Goal: Task Accomplishment & Management: Manage account settings

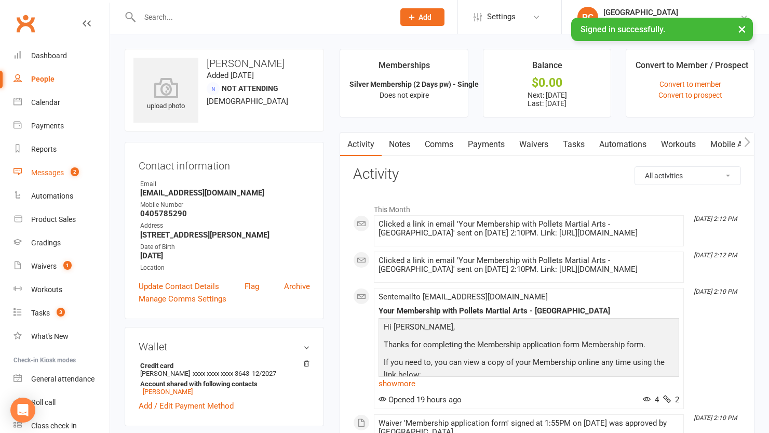
click at [62, 175] on div "Messages" at bounding box center [47, 172] width 33 height 8
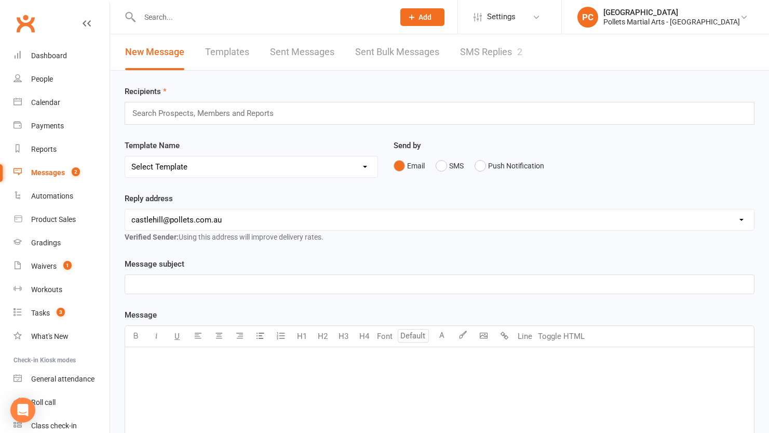
click at [475, 50] on link "SMS Replies 2" at bounding box center [491, 52] width 62 height 36
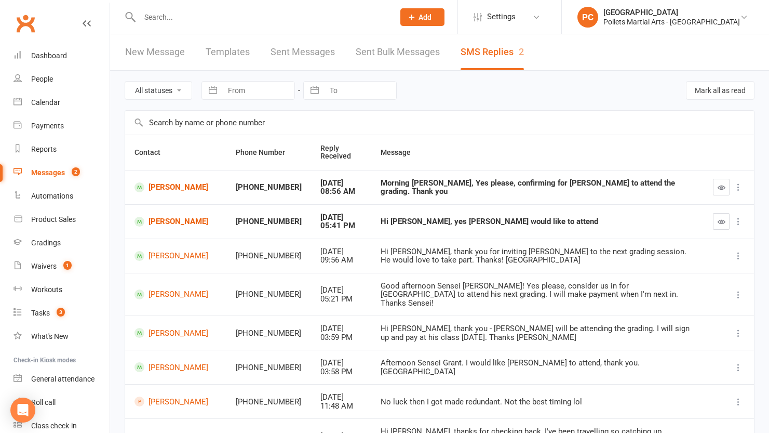
click at [436, 189] on div "Morning [PERSON_NAME], Yes please, confirming for [PERSON_NAME] to attend the g…" at bounding box center [538, 187] width 314 height 17
click at [165, 187] on link "[PERSON_NAME]" at bounding box center [176, 187] width 83 height 10
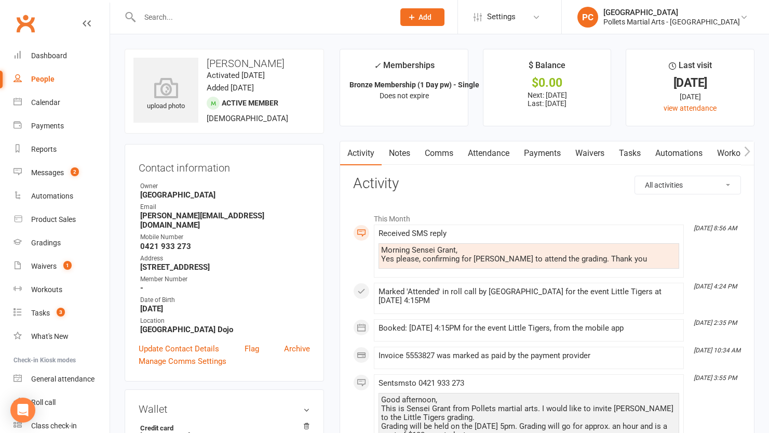
click at [440, 153] on link "Comms" at bounding box center [439, 153] width 43 height 24
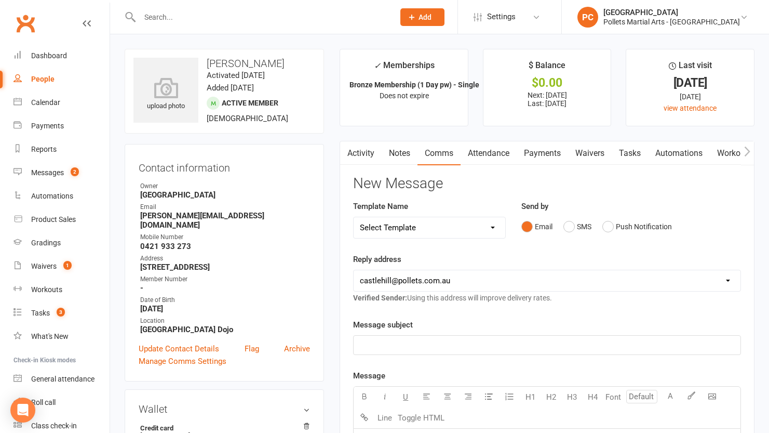
click at [560, 223] on div "Email SMS Push Notification" at bounding box center [631, 227] width 220 height 20
drag, startPoint x: 582, startPoint y: 223, endPoint x: 573, endPoint y: 225, distance: 8.5
click at [579, 224] on button "SMS" at bounding box center [578, 227] width 28 height 20
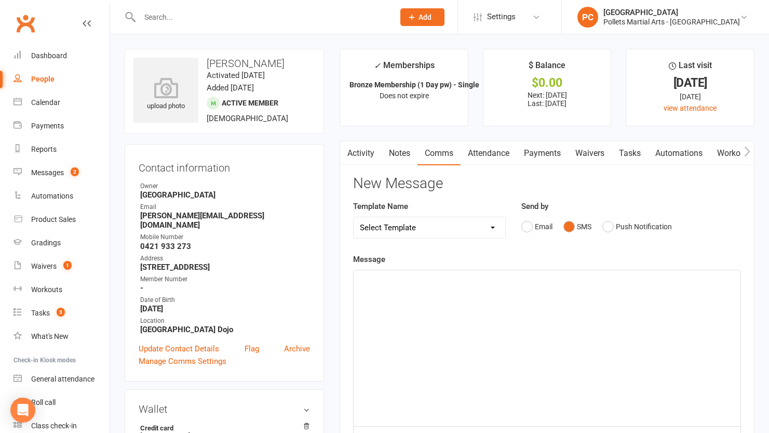
click at [572, 225] on button "SMS" at bounding box center [578, 227] width 28 height 20
click at [429, 285] on p "﻿" at bounding box center [547, 279] width 374 height 12
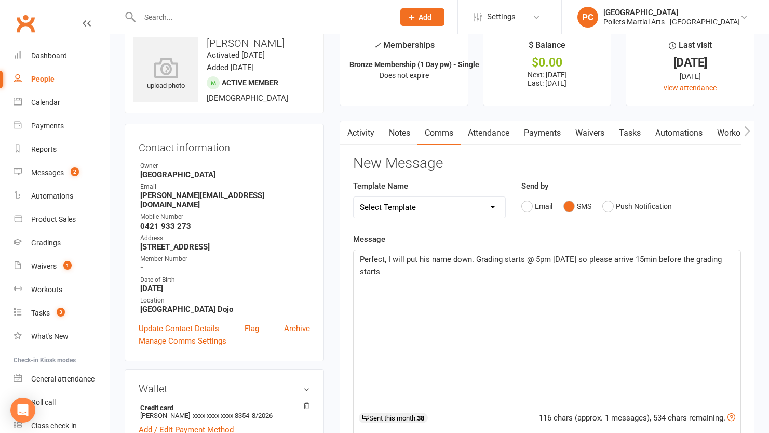
scroll to position [305, 0]
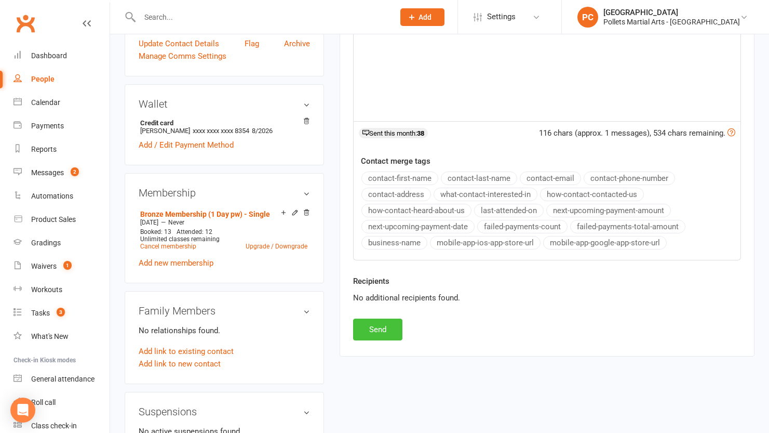
click at [372, 321] on button "Send" at bounding box center [377, 329] width 49 height 22
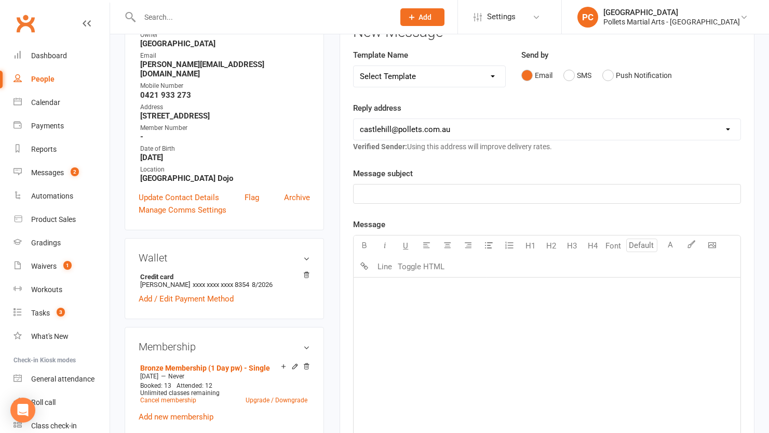
scroll to position [0, 0]
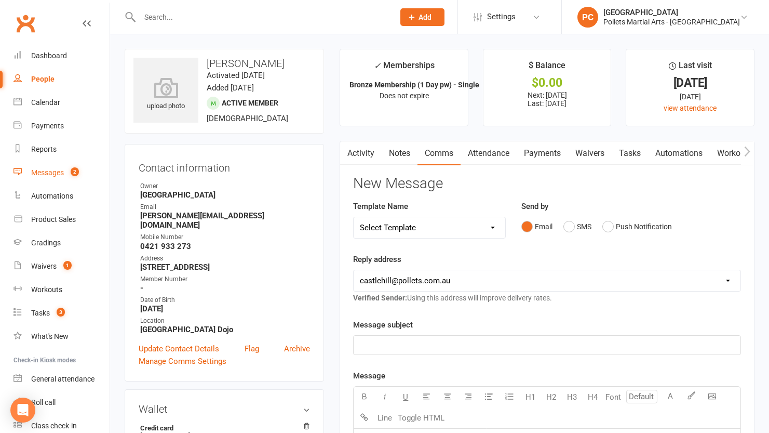
click at [46, 173] on div "Messages" at bounding box center [47, 172] width 33 height 8
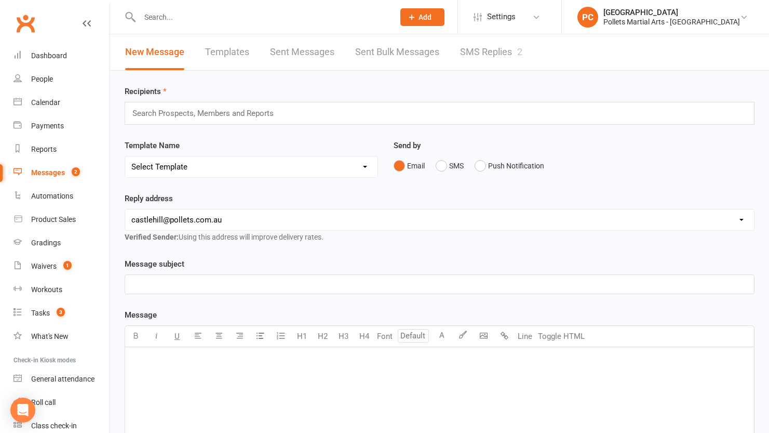
click at [476, 50] on link "SMS Replies 2" at bounding box center [491, 52] width 62 height 36
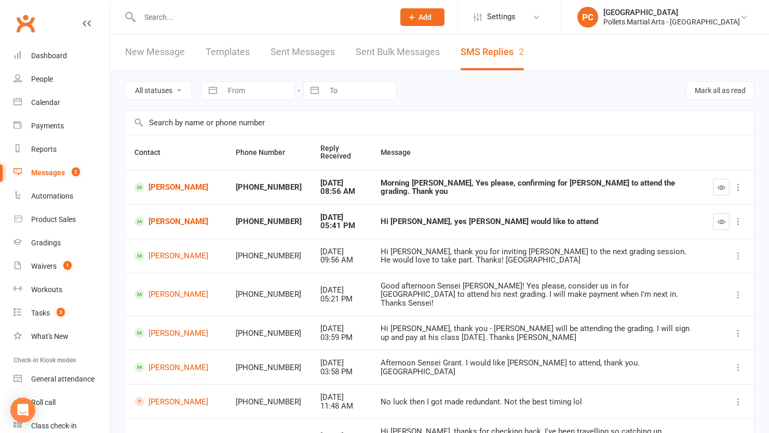
click at [723, 187] on icon "button" at bounding box center [722, 187] width 8 height 8
click at [165, 223] on link "[PERSON_NAME]" at bounding box center [176, 222] width 83 height 10
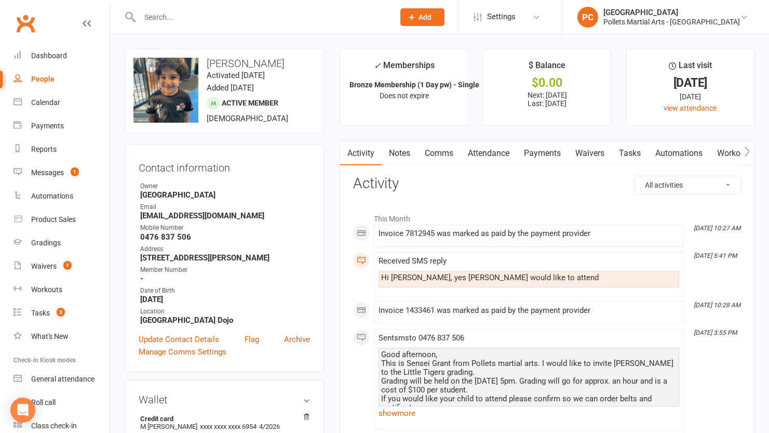
click at [443, 156] on link "Comms" at bounding box center [439, 153] width 43 height 24
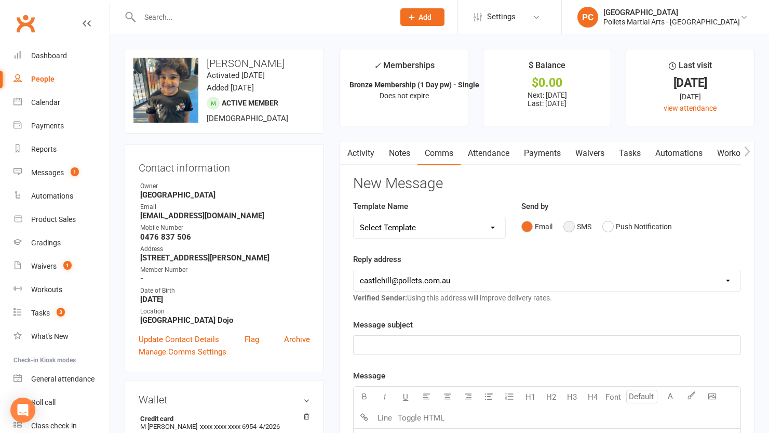
click at [575, 223] on button "SMS" at bounding box center [578, 227] width 28 height 20
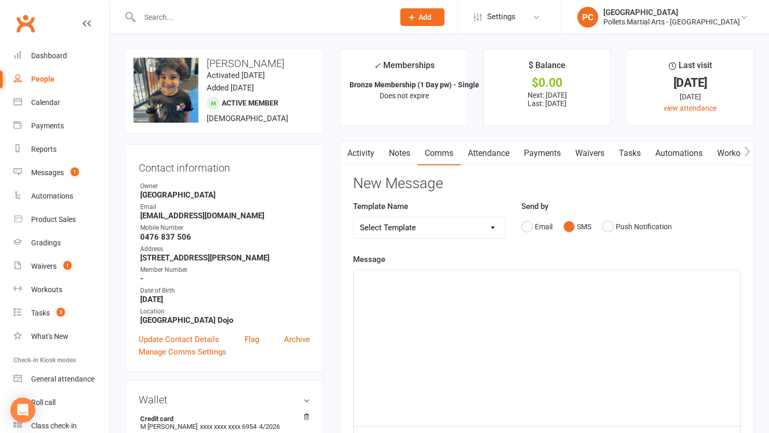
click at [478, 317] on div "﻿" at bounding box center [547, 348] width 387 height 156
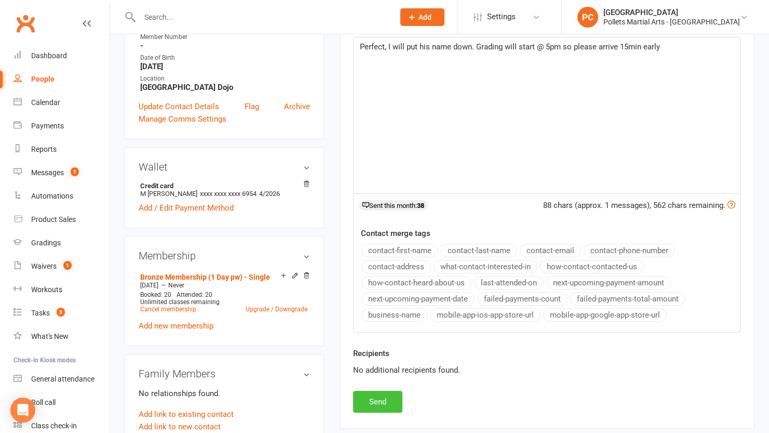
click at [390, 403] on button "Send" at bounding box center [377, 402] width 49 height 22
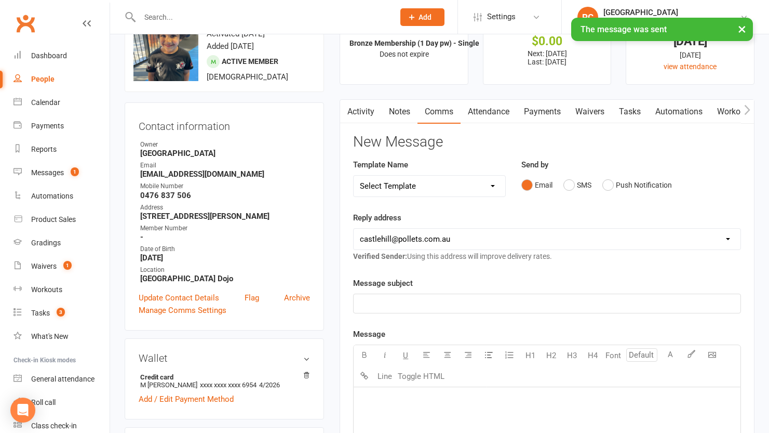
scroll to position [0, 0]
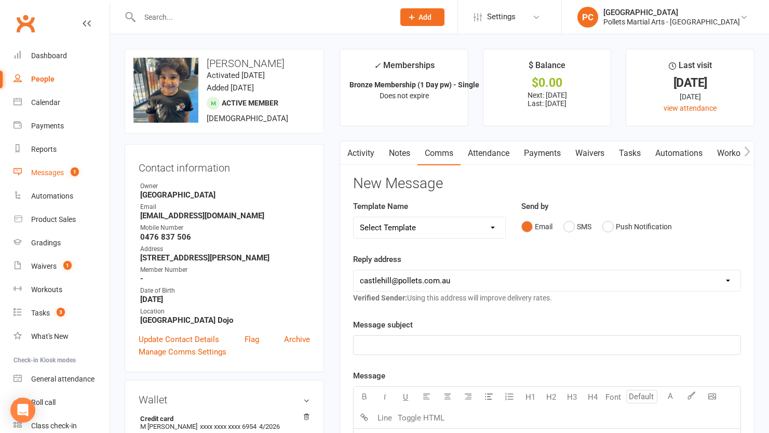
click at [54, 169] on div "Messages" at bounding box center [47, 172] width 33 height 8
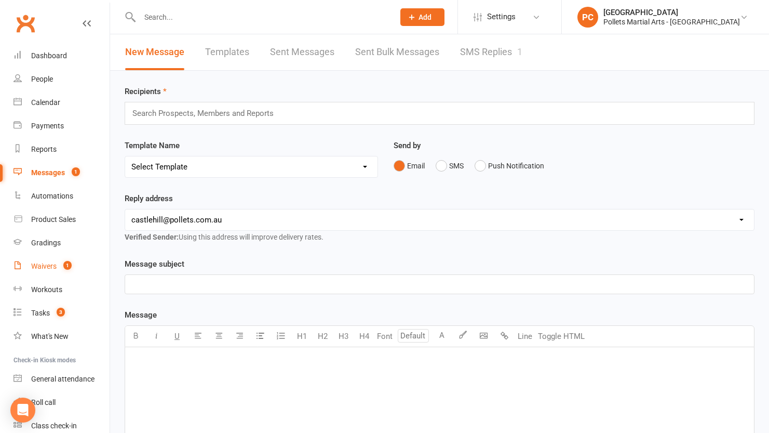
click at [64, 261] on link "Waivers 1" at bounding box center [62, 265] width 96 height 23
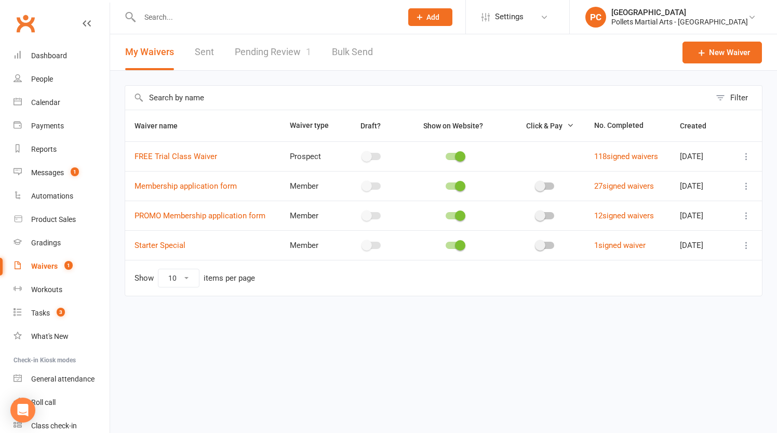
click at [274, 49] on link "Pending Review 1" at bounding box center [273, 52] width 76 height 36
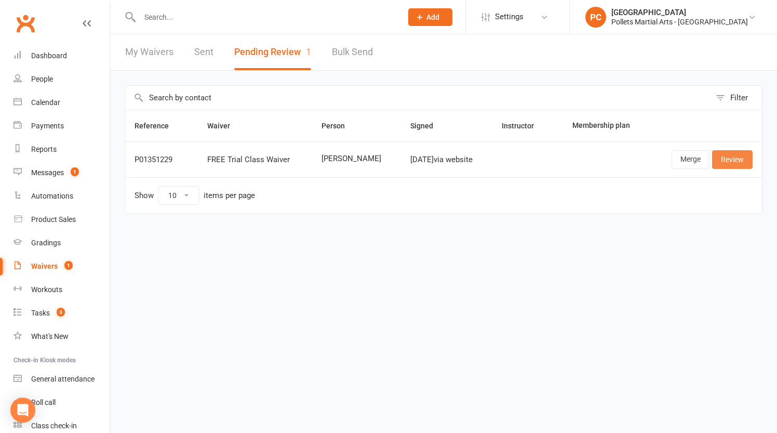
click at [743, 160] on link "Review" at bounding box center [732, 159] width 41 height 19
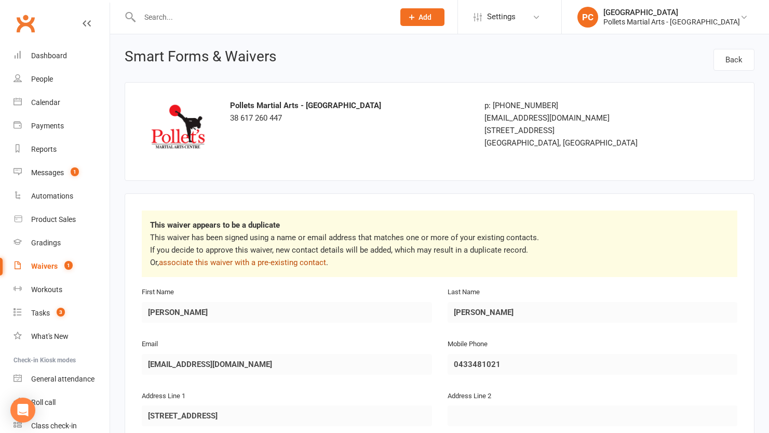
click at [239, 266] on link "associate this waiver with a pre-existing contact" at bounding box center [242, 262] width 167 height 9
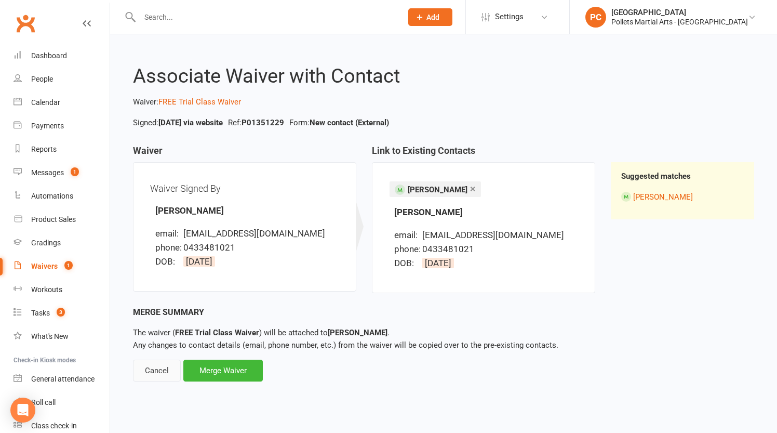
click at [152, 367] on div "Cancel" at bounding box center [157, 370] width 48 height 22
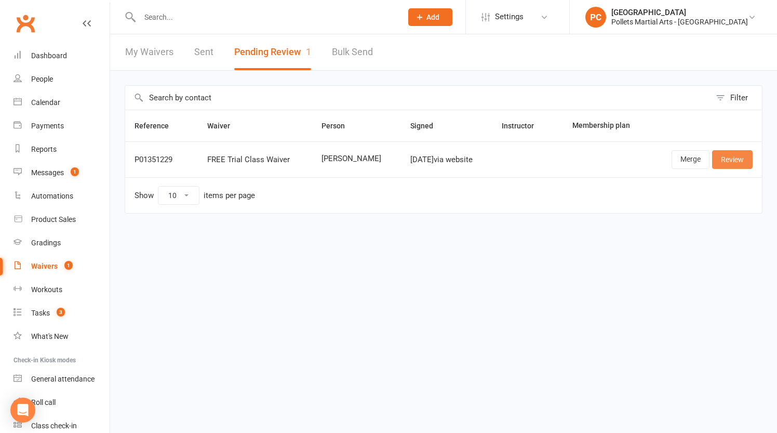
click at [723, 154] on link "Review" at bounding box center [732, 159] width 41 height 19
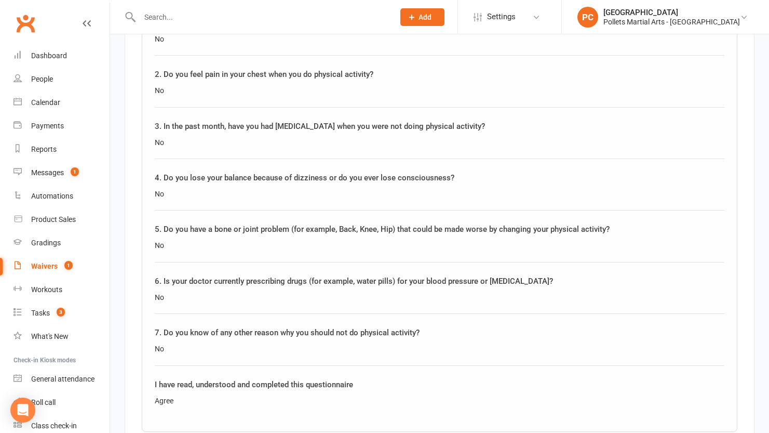
scroll to position [1120, 0]
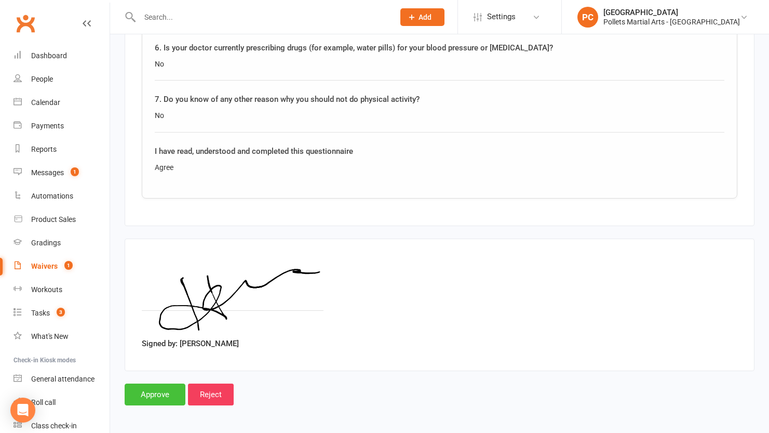
click at [132, 389] on input "Approve" at bounding box center [155, 394] width 61 height 22
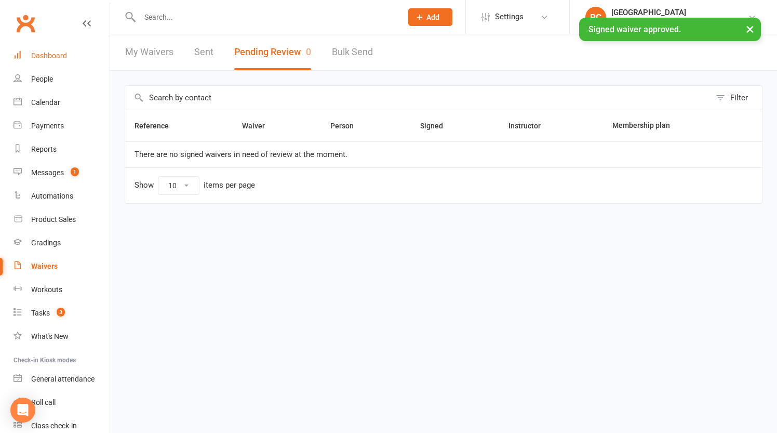
click at [52, 59] on div "Dashboard" at bounding box center [49, 55] width 36 height 8
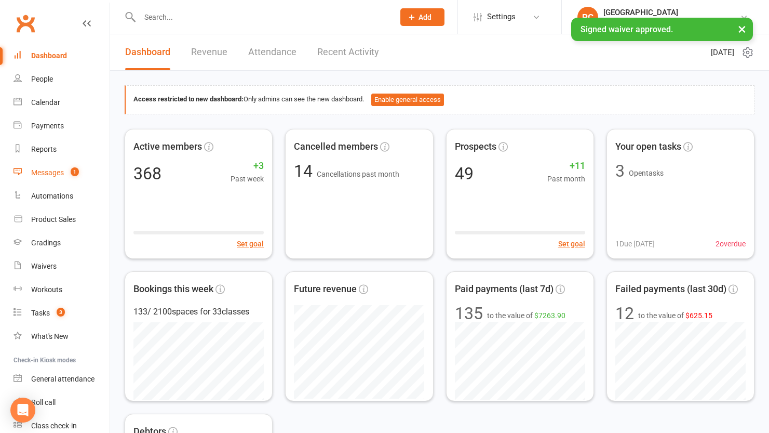
click at [51, 167] on link "Messages 1" at bounding box center [62, 172] width 96 height 23
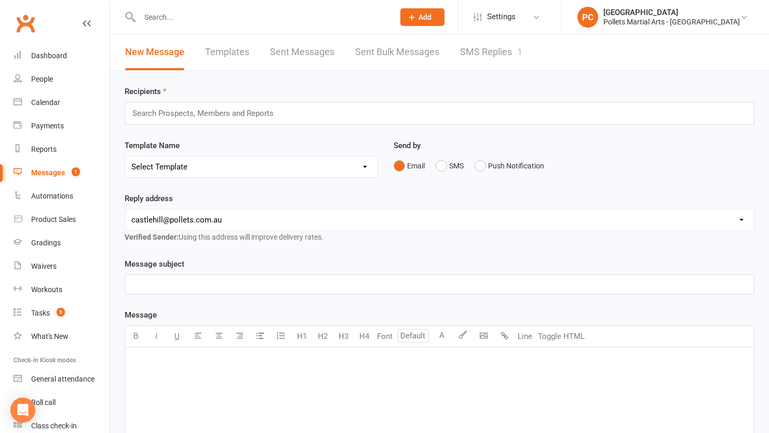
click at [506, 49] on link "SMS Replies 1" at bounding box center [491, 52] width 62 height 36
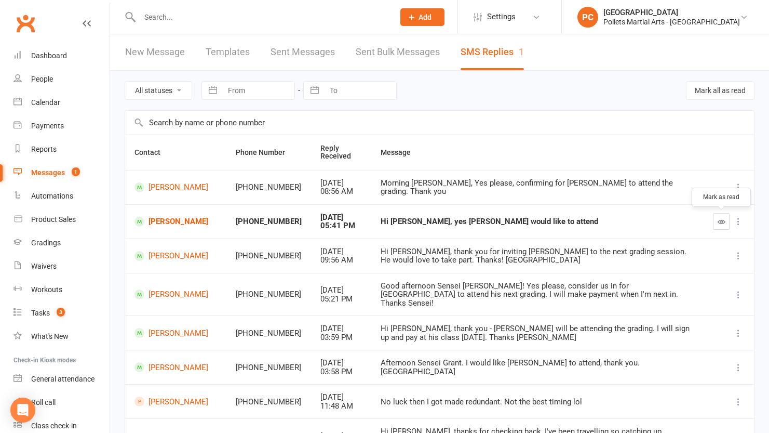
click at [721, 220] on icon "button" at bounding box center [722, 222] width 8 height 8
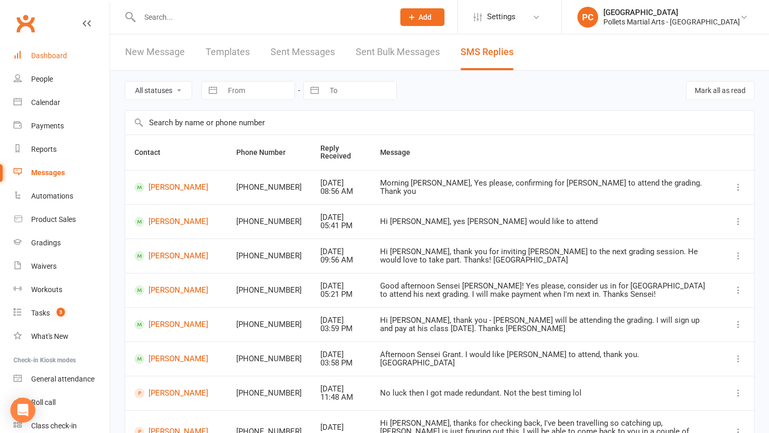
click at [37, 65] on link "Dashboard" at bounding box center [62, 55] width 96 height 23
